Goal: Register for event/course

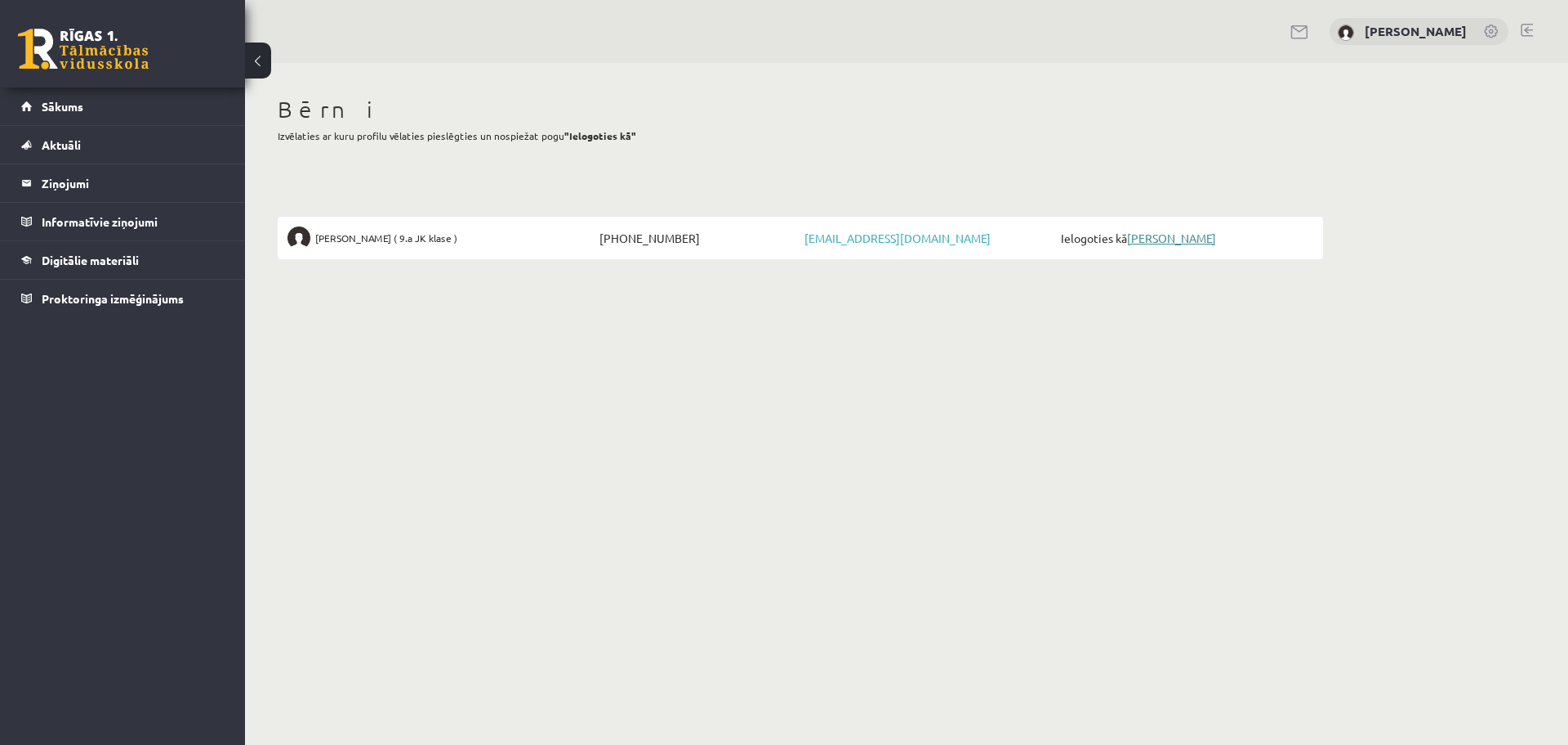
click at [1152, 238] on link "[PERSON_NAME]" at bounding box center [1171, 237] width 89 height 14
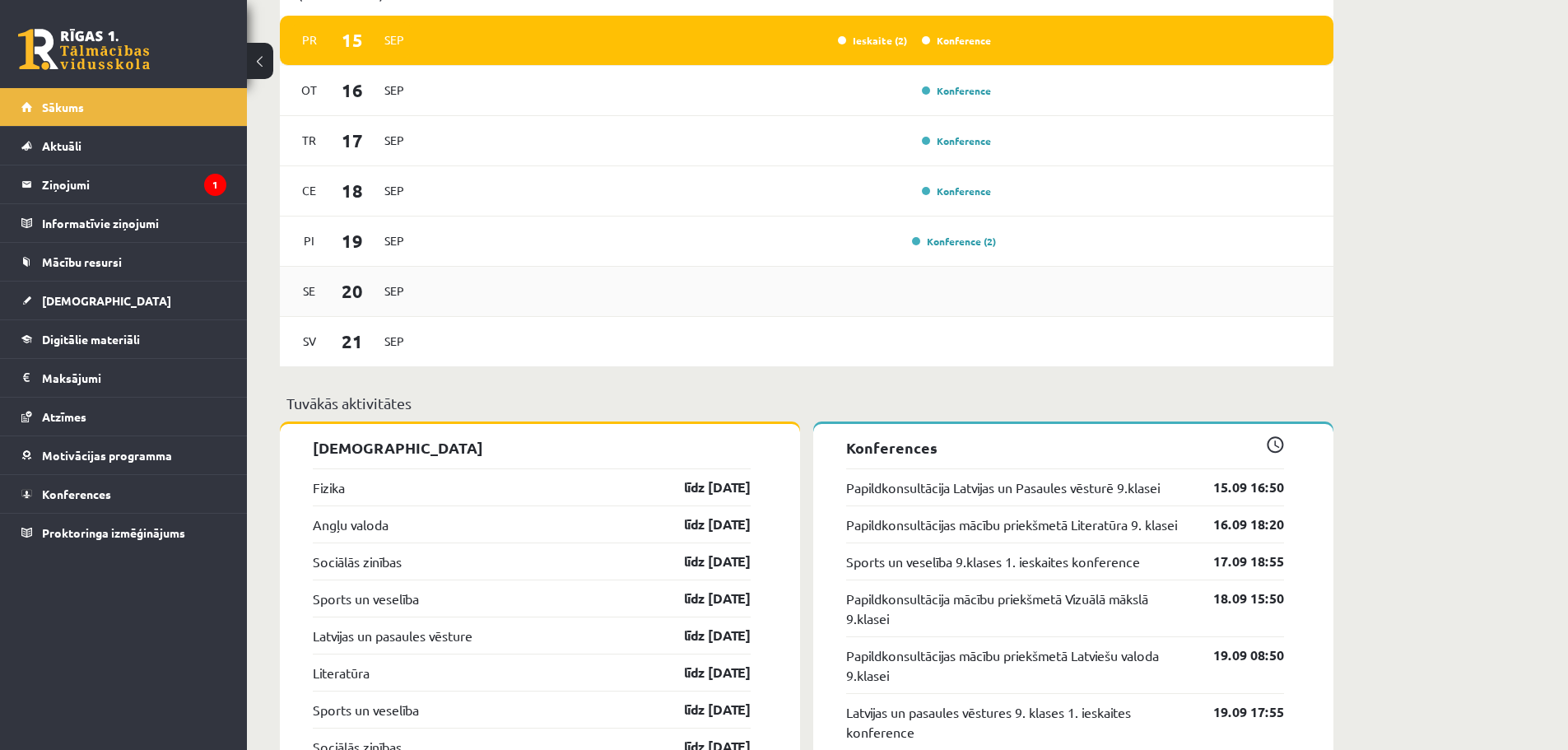
scroll to position [1316, 0]
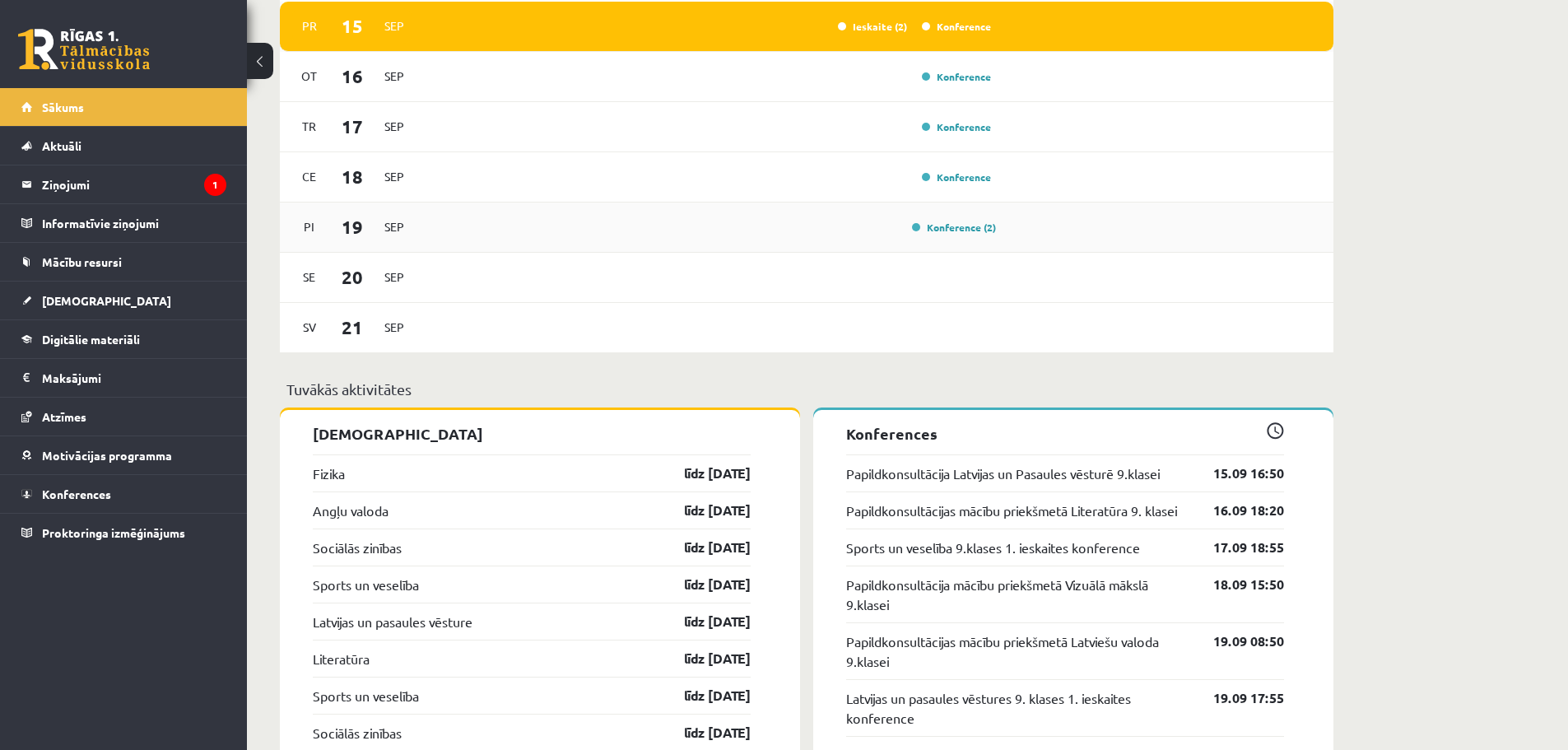
click at [937, 236] on div "Konference (2)" at bounding box center [950, 227] width 92 height 16
click at [949, 33] on link "Konference" at bounding box center [957, 27] width 69 height 13
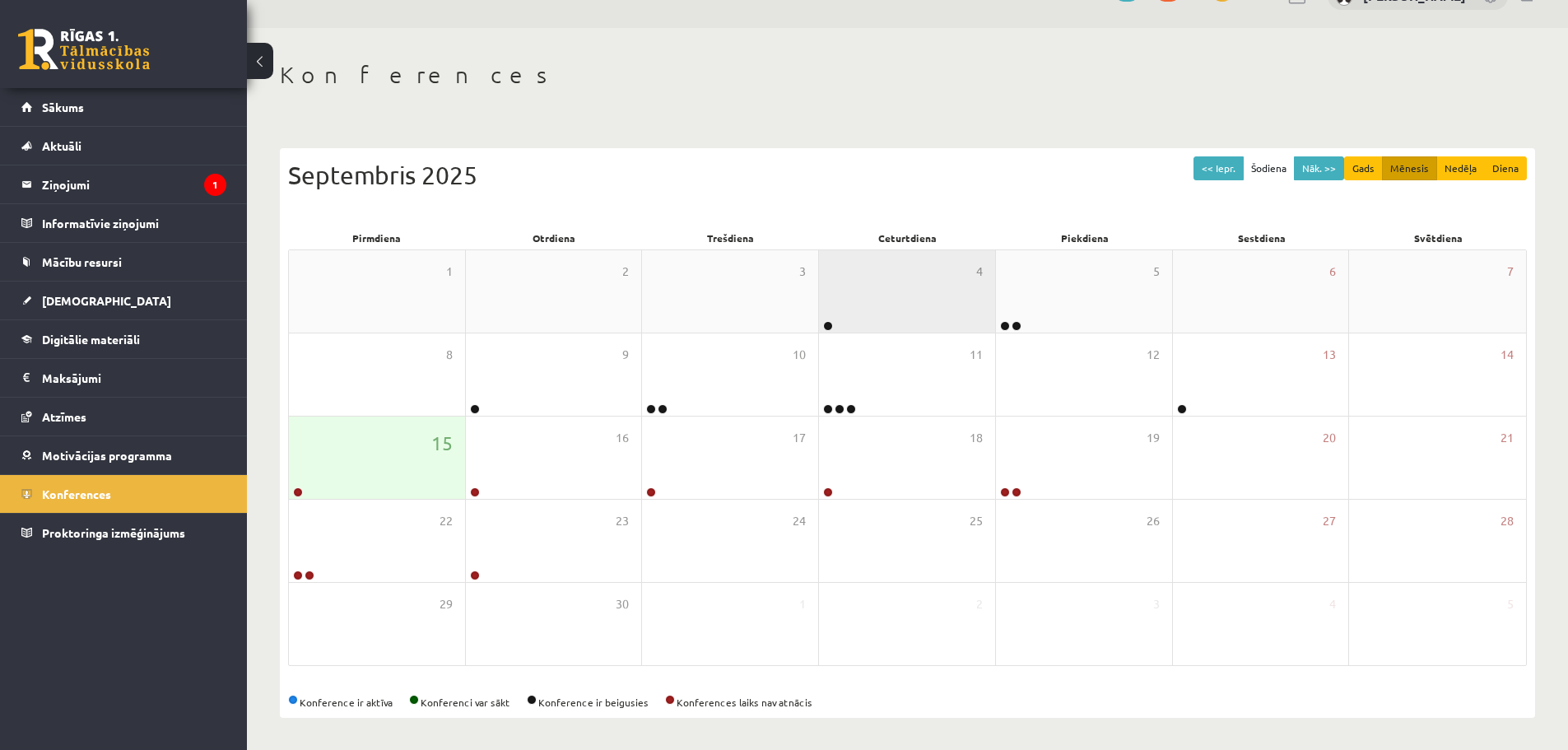
scroll to position [95, 0]
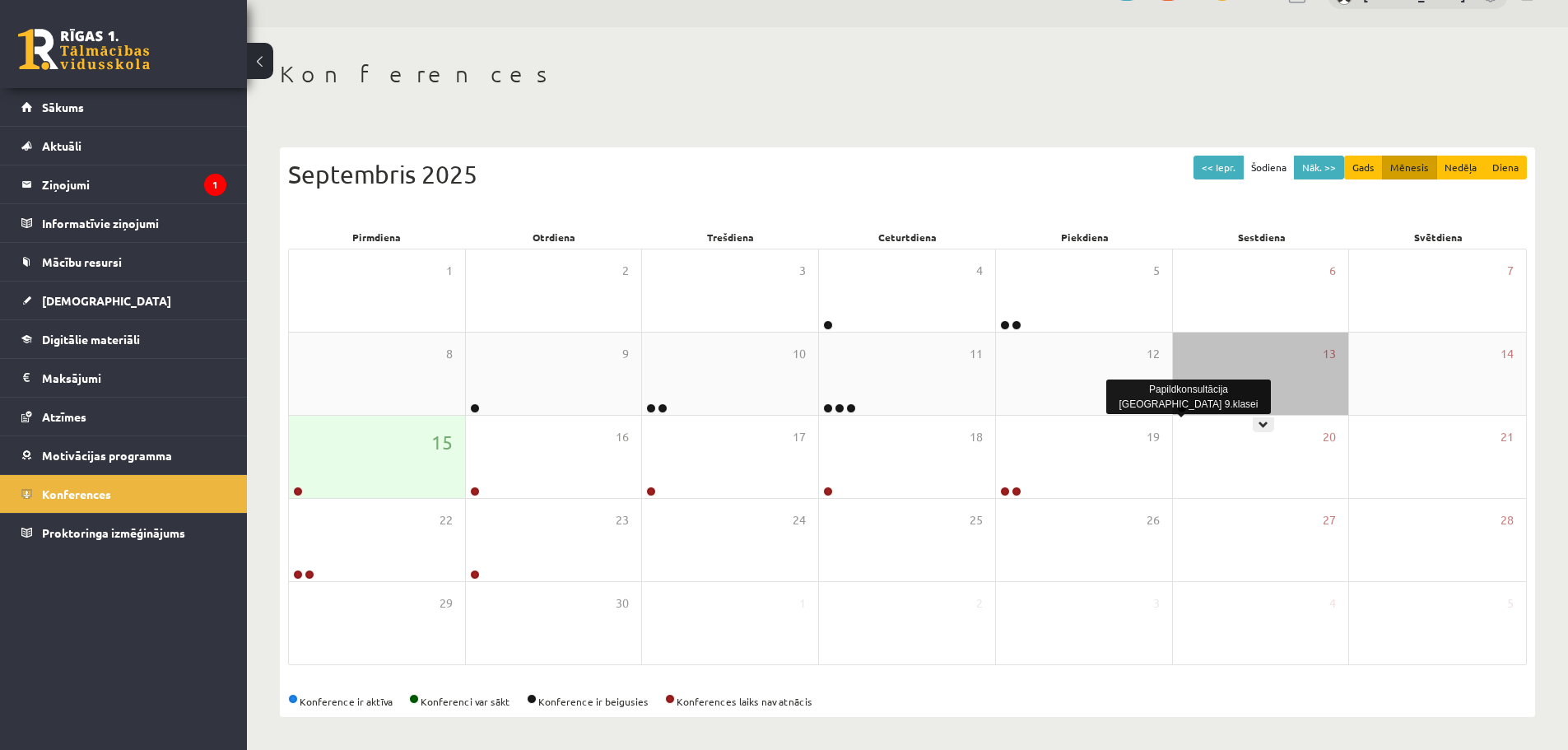
click at [1181, 407] on link at bounding box center [1182, 408] width 10 height 10
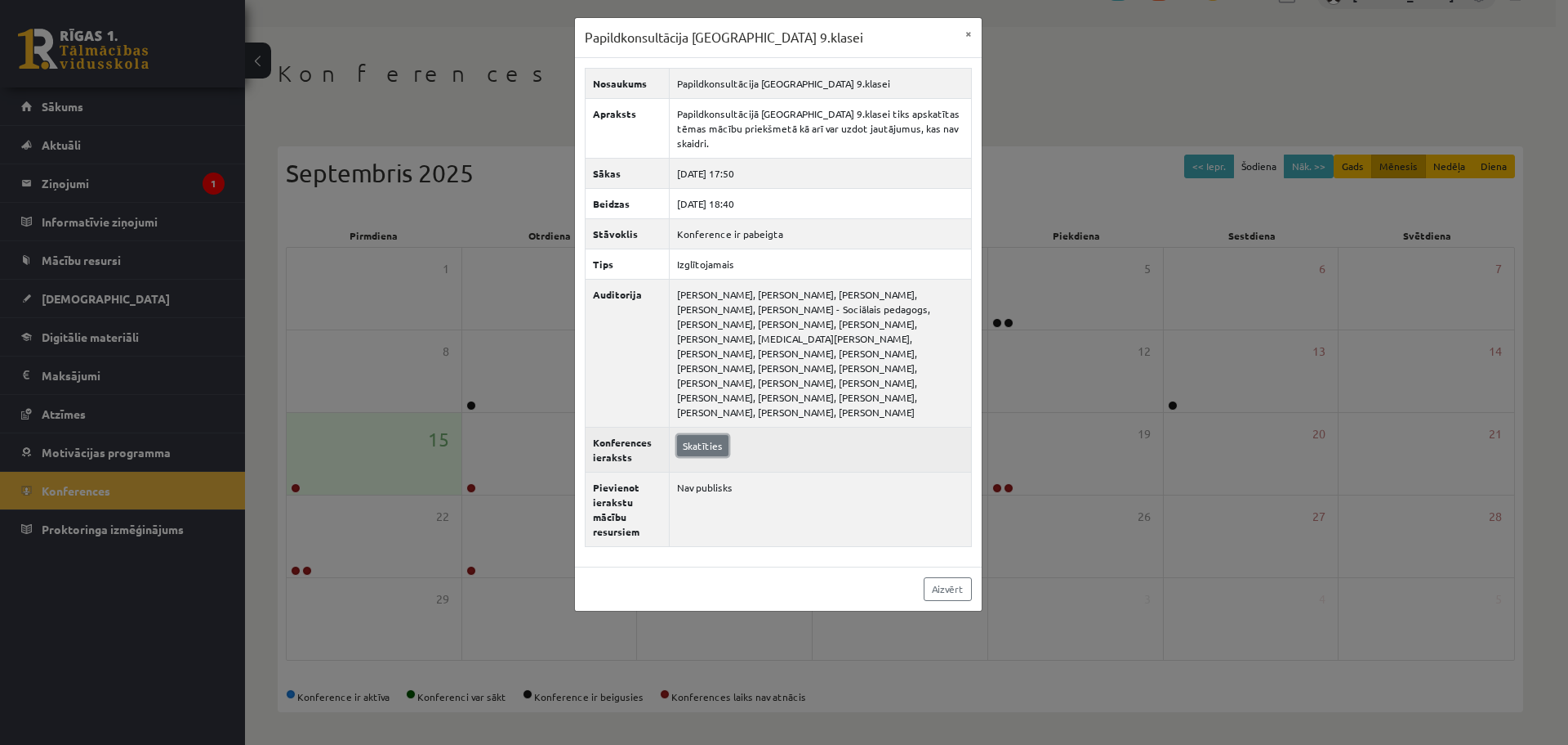
click at [705, 435] on link "Skatīties" at bounding box center [703, 445] width 51 height 21
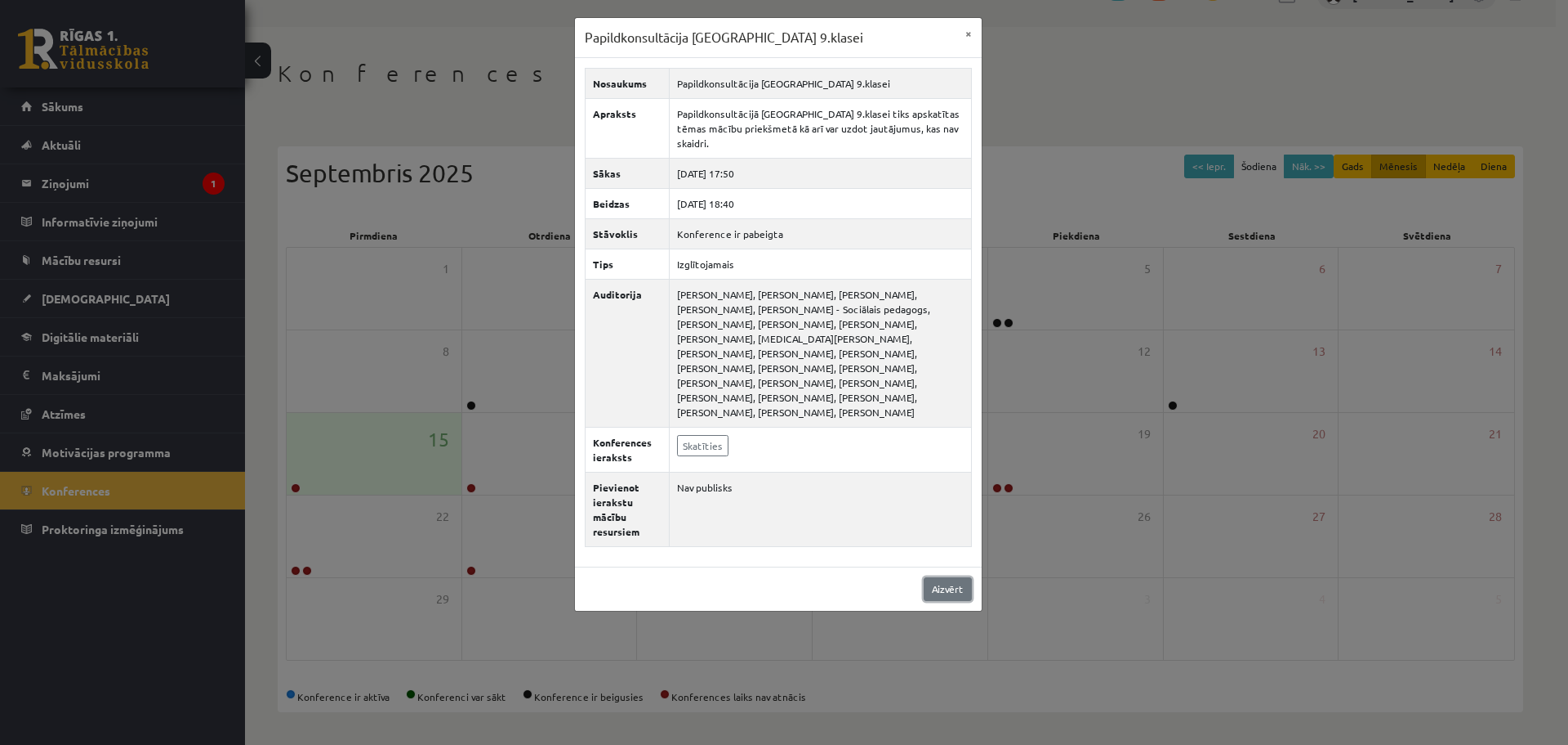
click at [935, 577] on link "Aizvērt" at bounding box center [948, 588] width 48 height 24
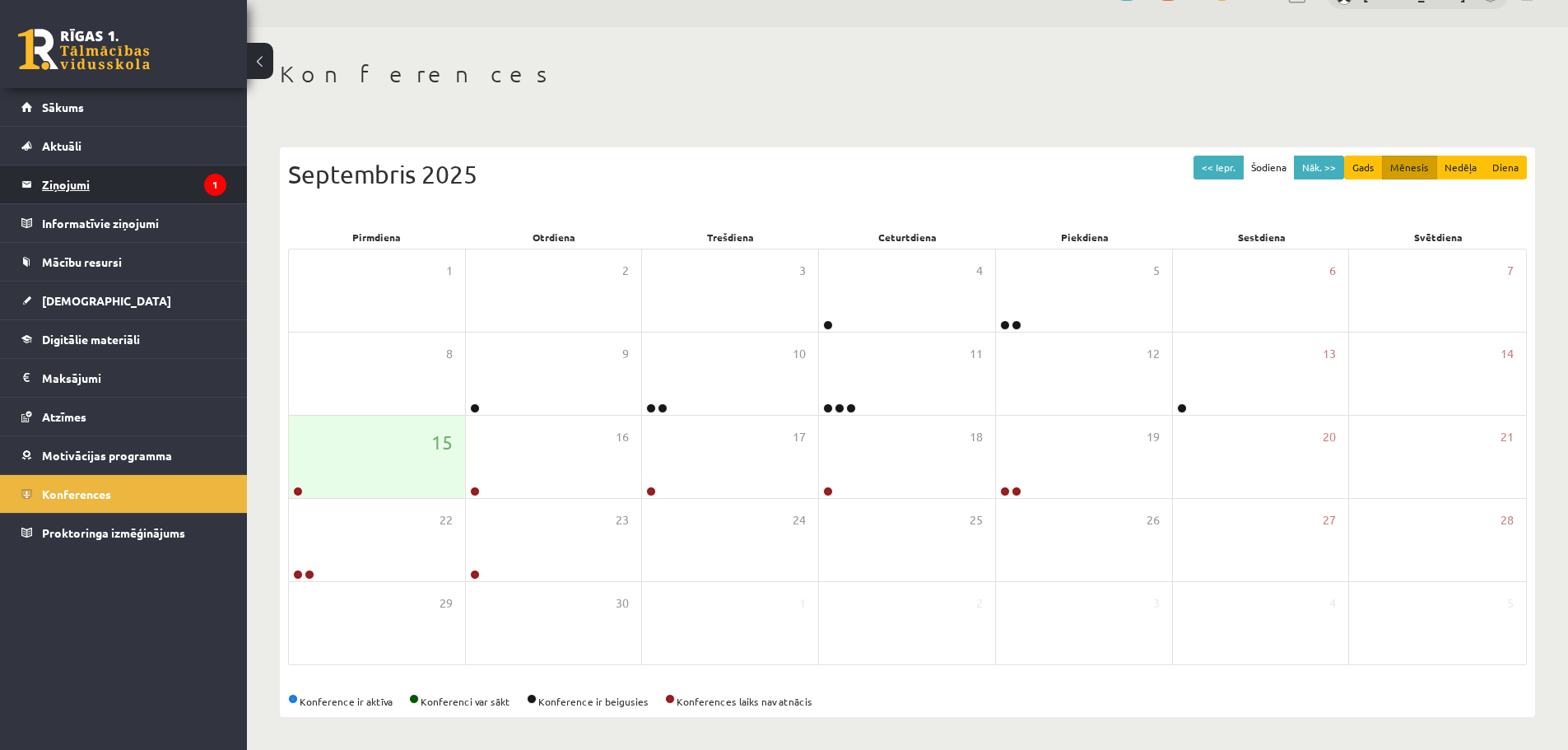
click at [55, 178] on legend "Ziņojumi 1" at bounding box center [134, 185] width 184 height 38
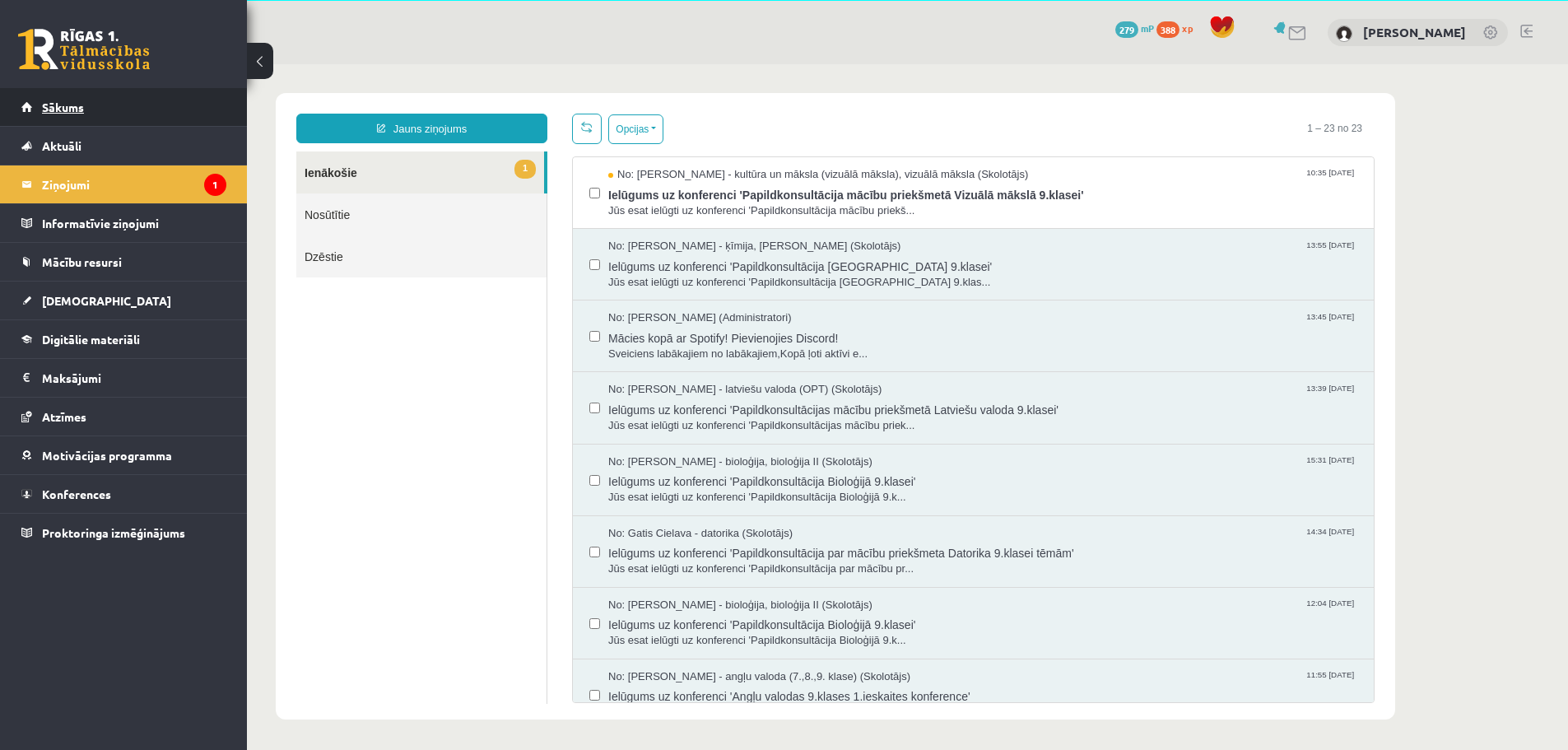
click at [71, 105] on span "Sākums" at bounding box center [63, 106] width 42 height 14
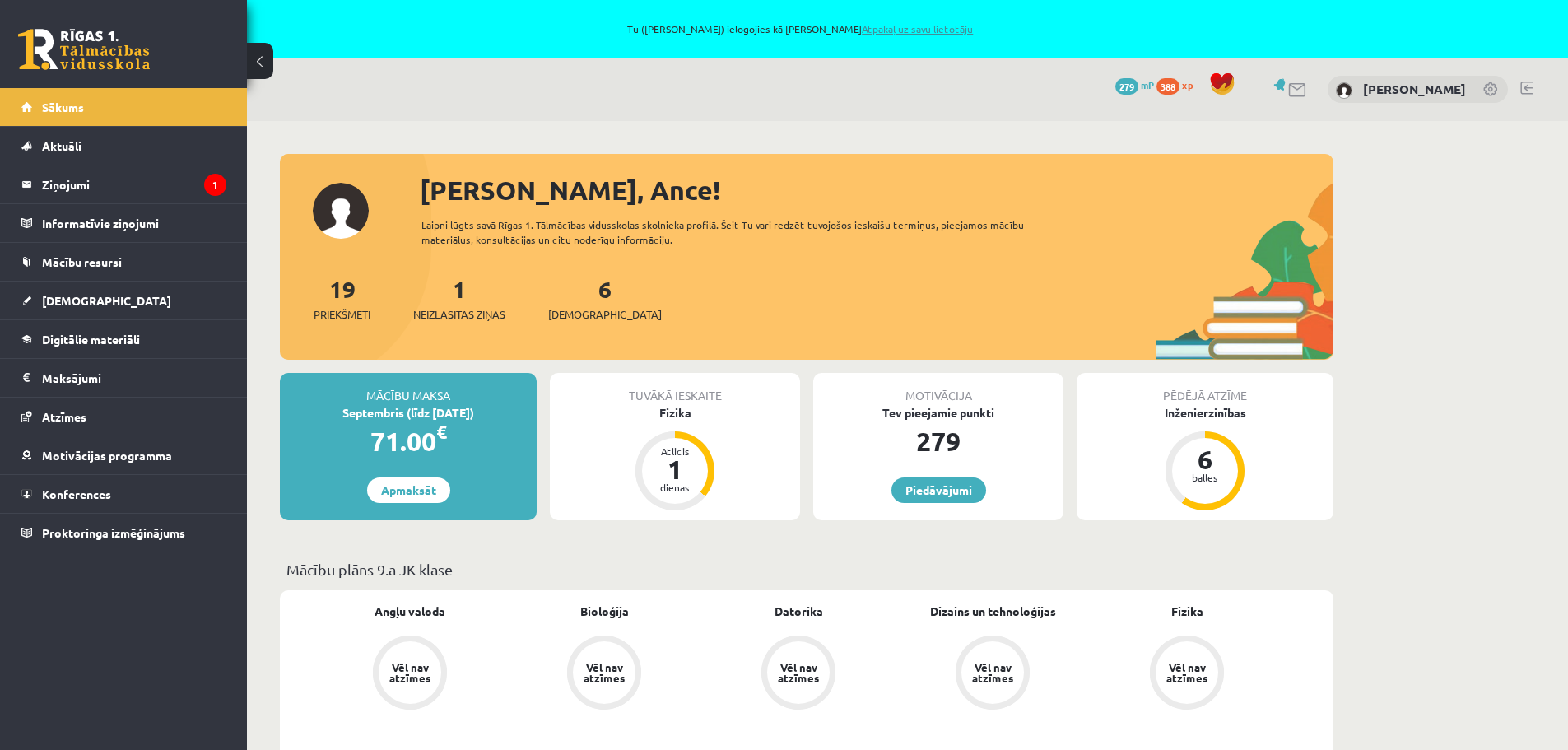
click at [914, 33] on link "Atpakaļ uz savu lietotāju" at bounding box center [917, 29] width 111 height 13
